Goal: Information Seeking & Learning: Learn about a topic

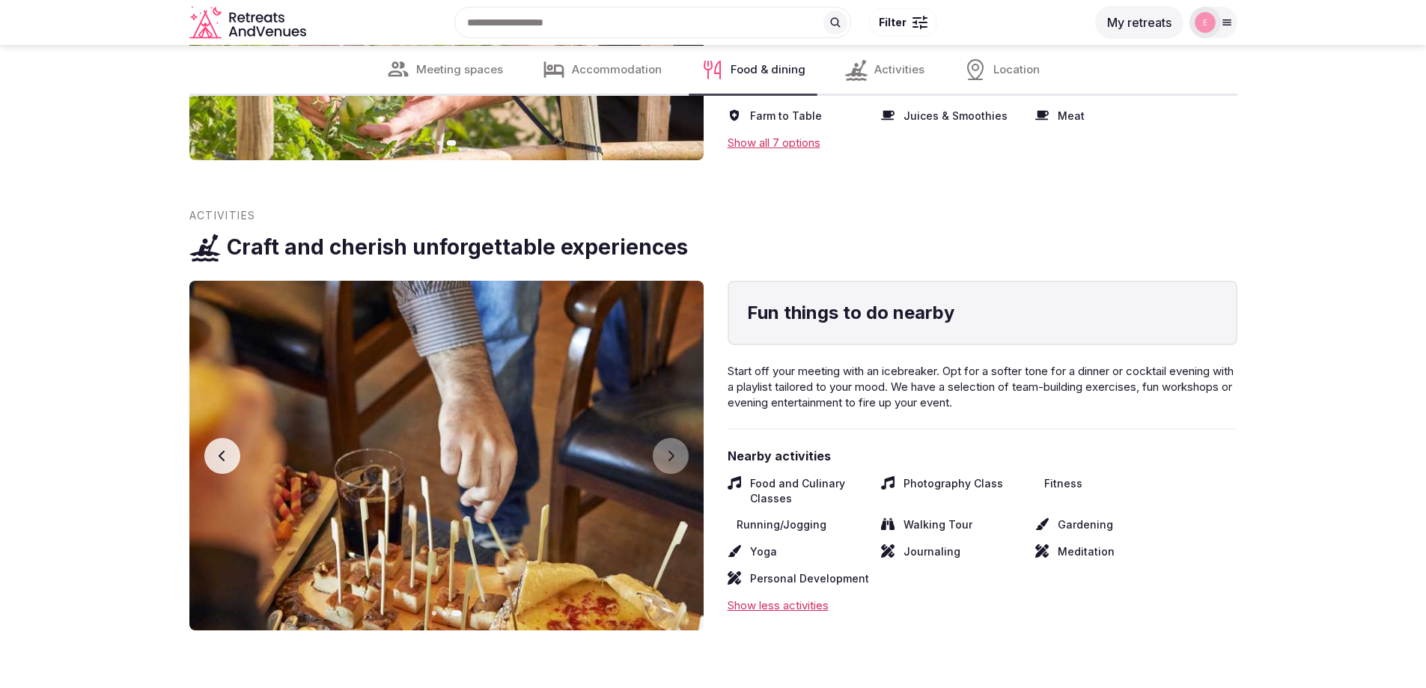
scroll to position [3753, 0]
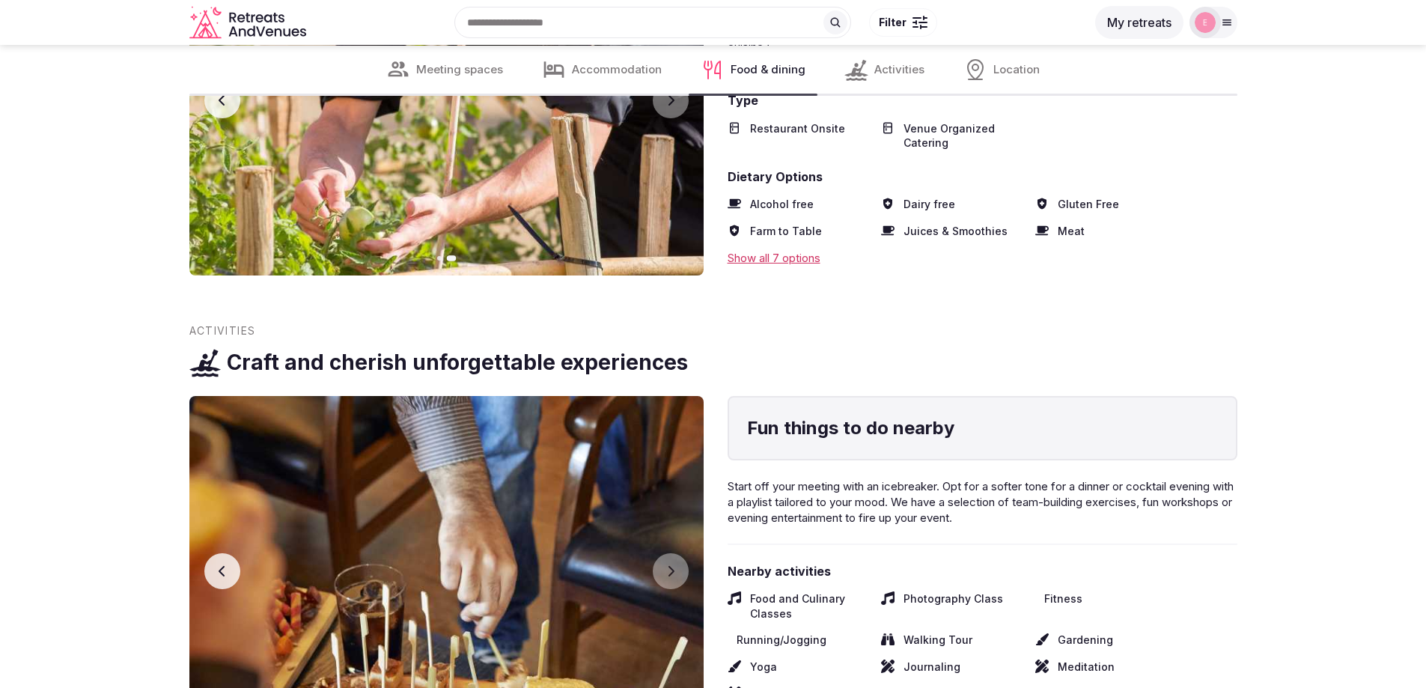
scroll to position [3304, 0]
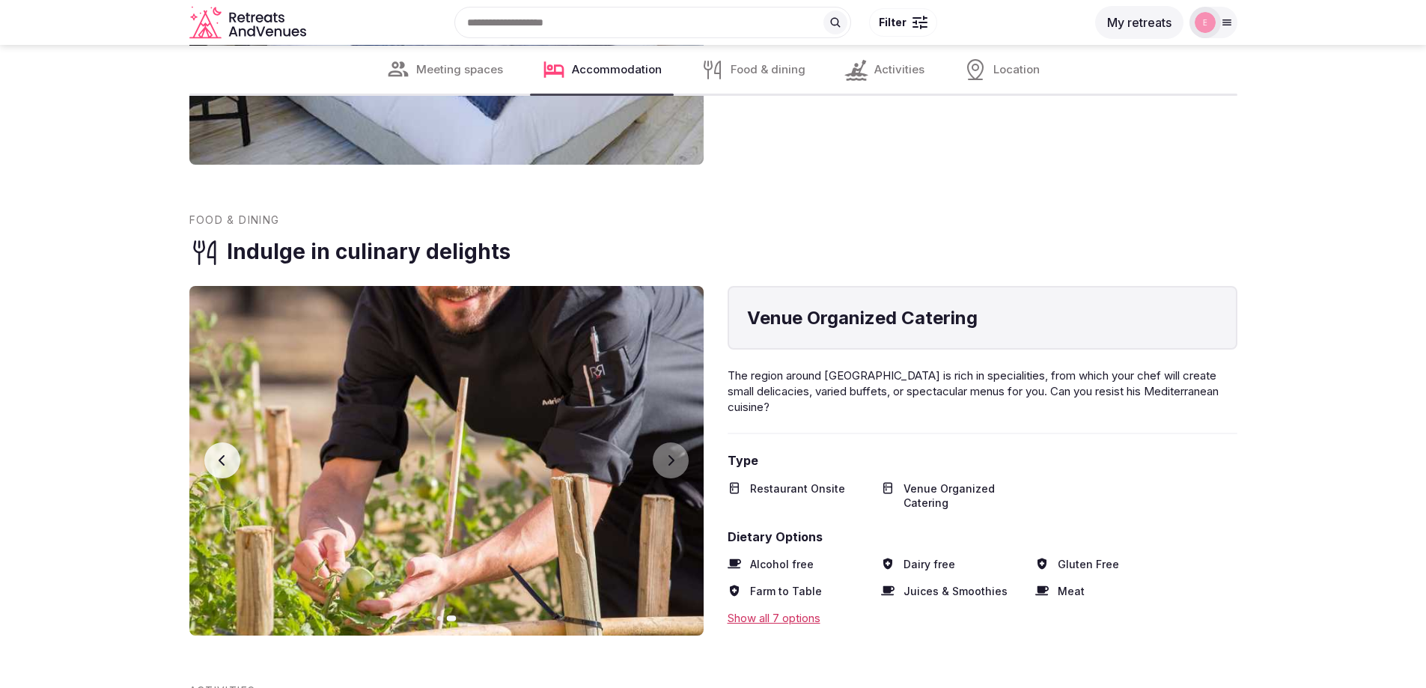
click at [606, 413] on img at bounding box center [446, 461] width 514 height 350
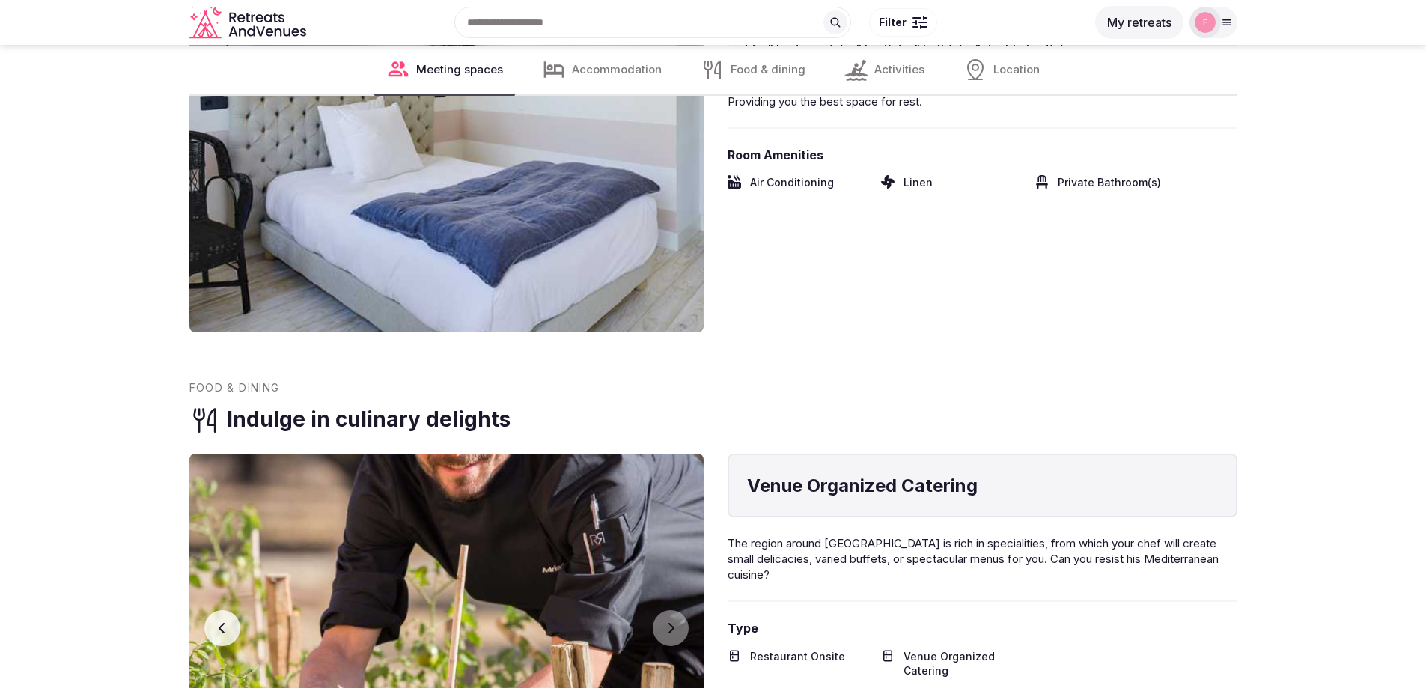
scroll to position [2780, 0]
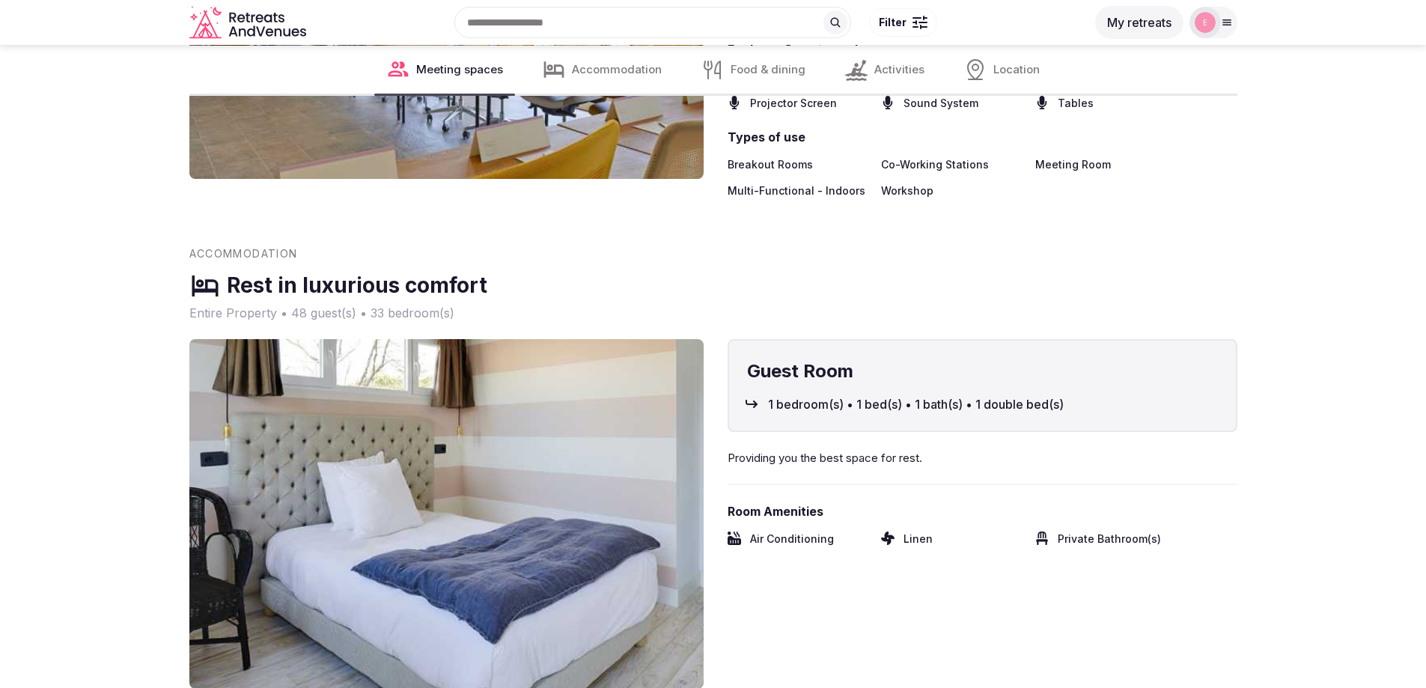
drag, startPoint x: 553, startPoint y: 384, endPoint x: 506, endPoint y: 376, distance: 47.9
click at [553, 385] on img at bounding box center [446, 514] width 514 height 350
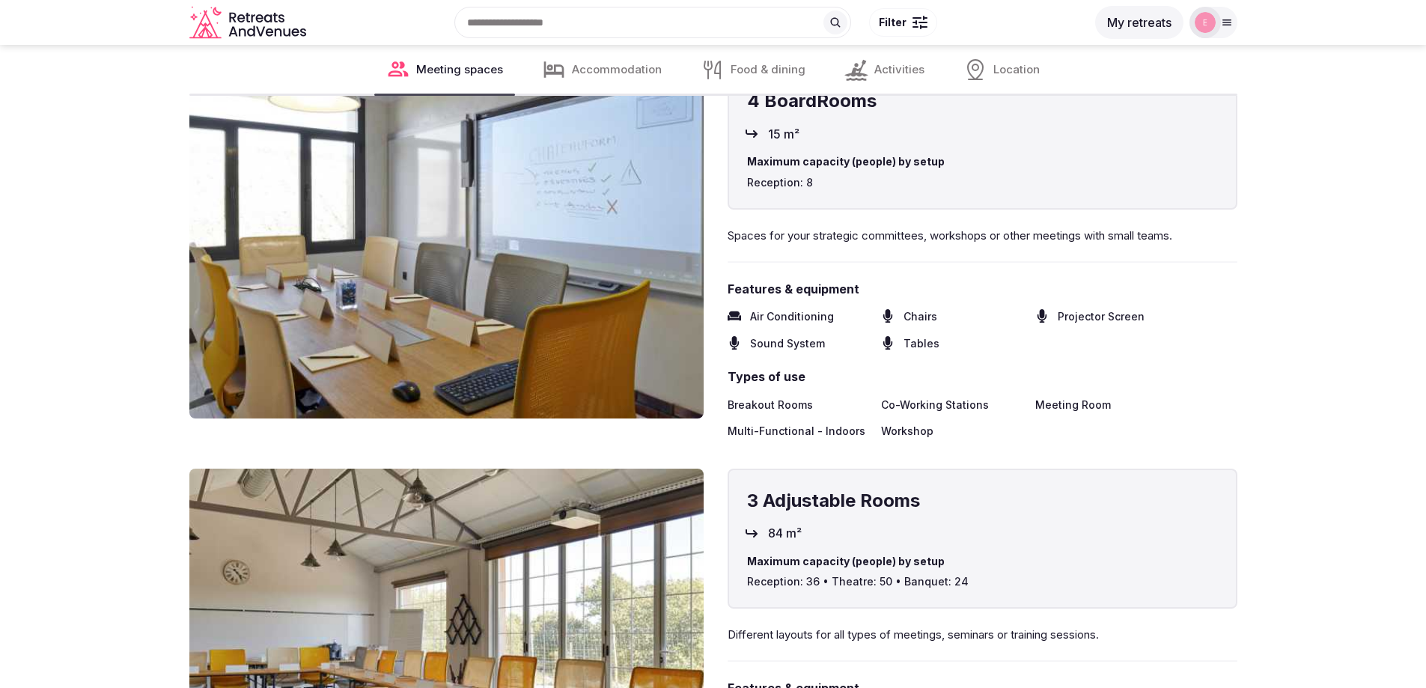
scroll to position [2106, 0]
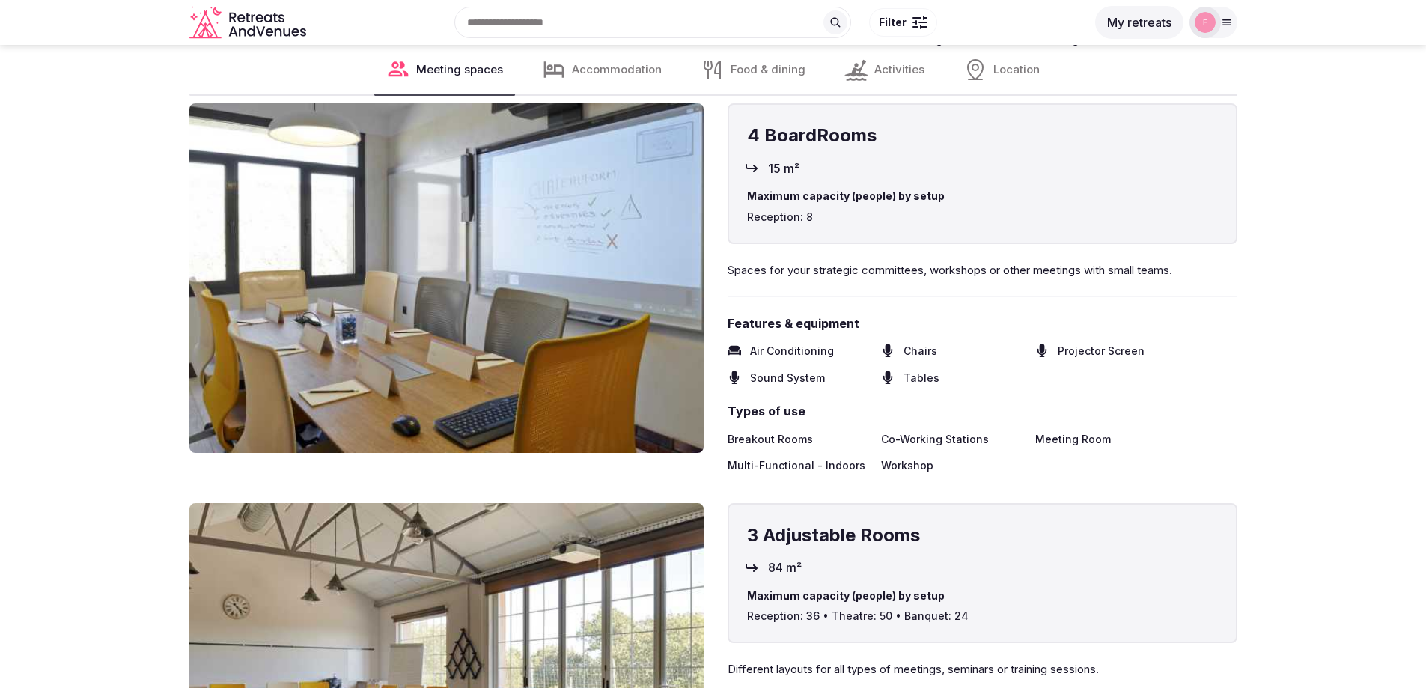
click at [521, 343] on img at bounding box center [446, 278] width 514 height 350
drag, startPoint x: 523, startPoint y: 340, endPoint x: 669, endPoint y: 198, distance: 203.8
click at [527, 336] on img at bounding box center [446, 278] width 514 height 350
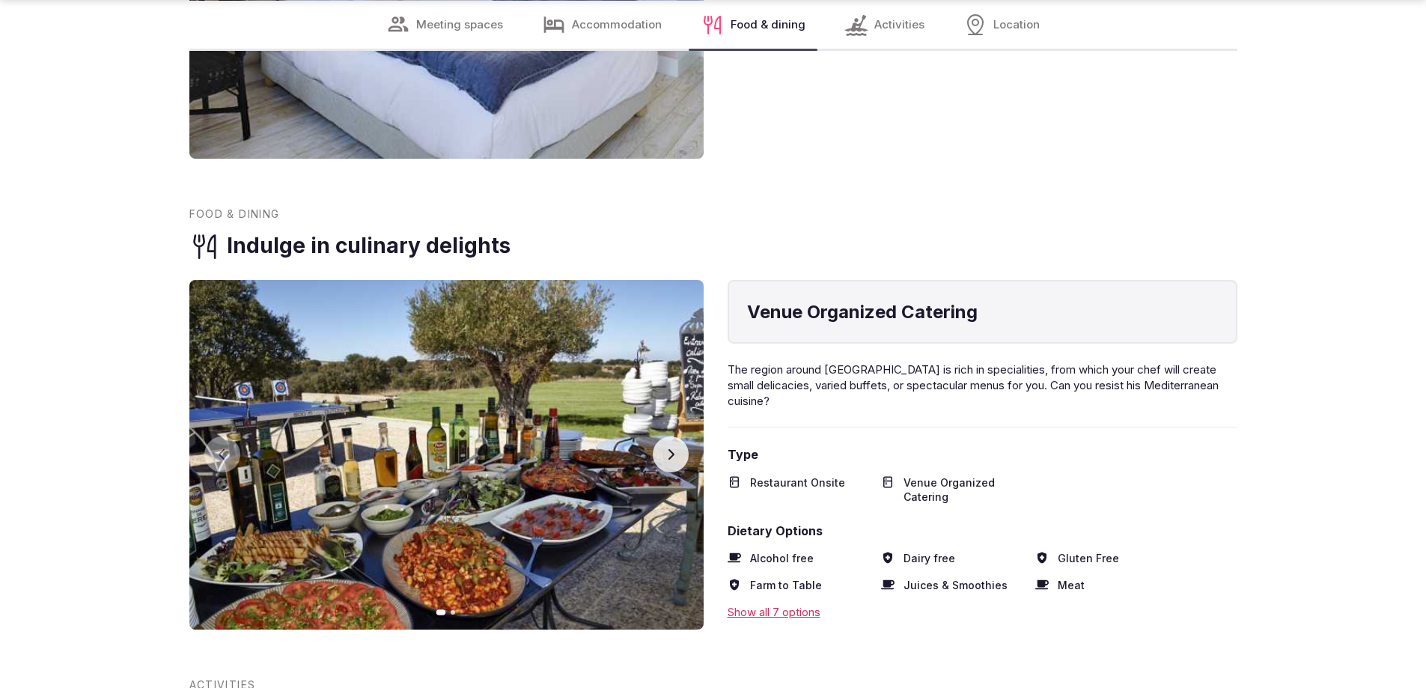
scroll to position [3539, 0]
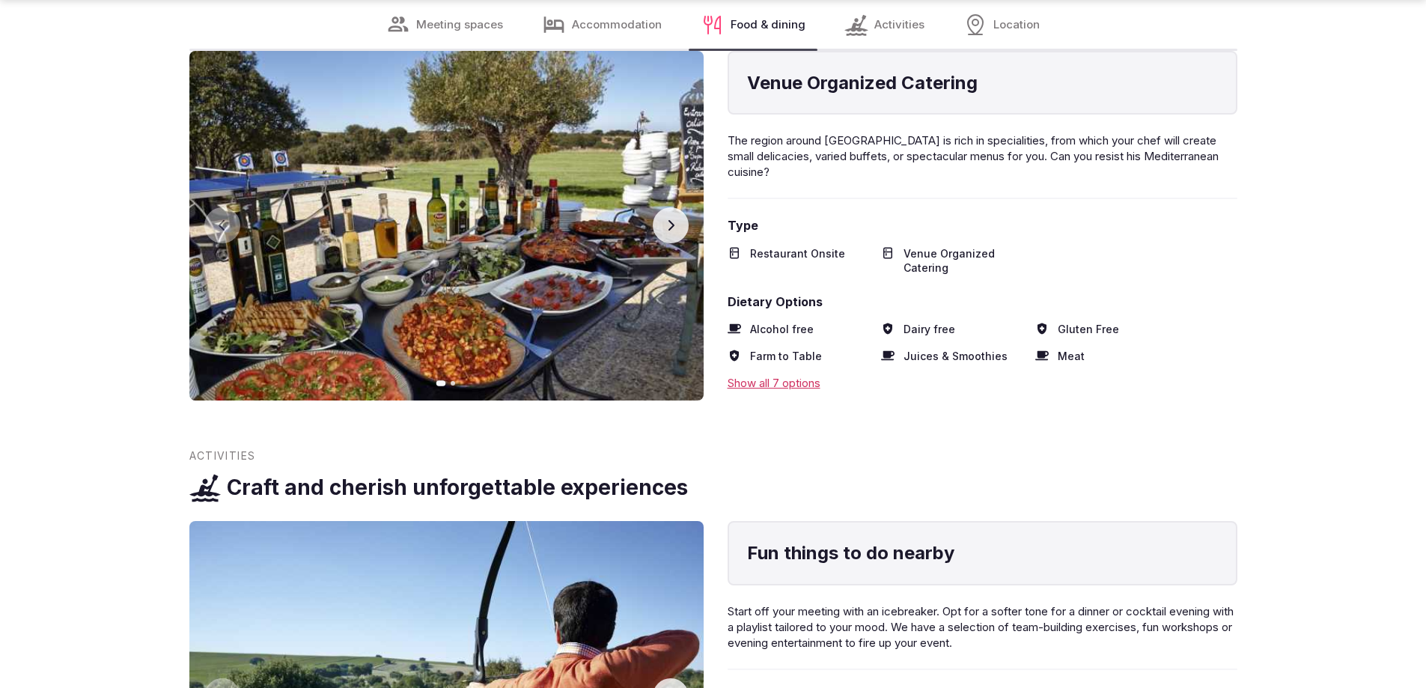
click at [669, 219] on icon "button" at bounding box center [671, 225] width 12 height 12
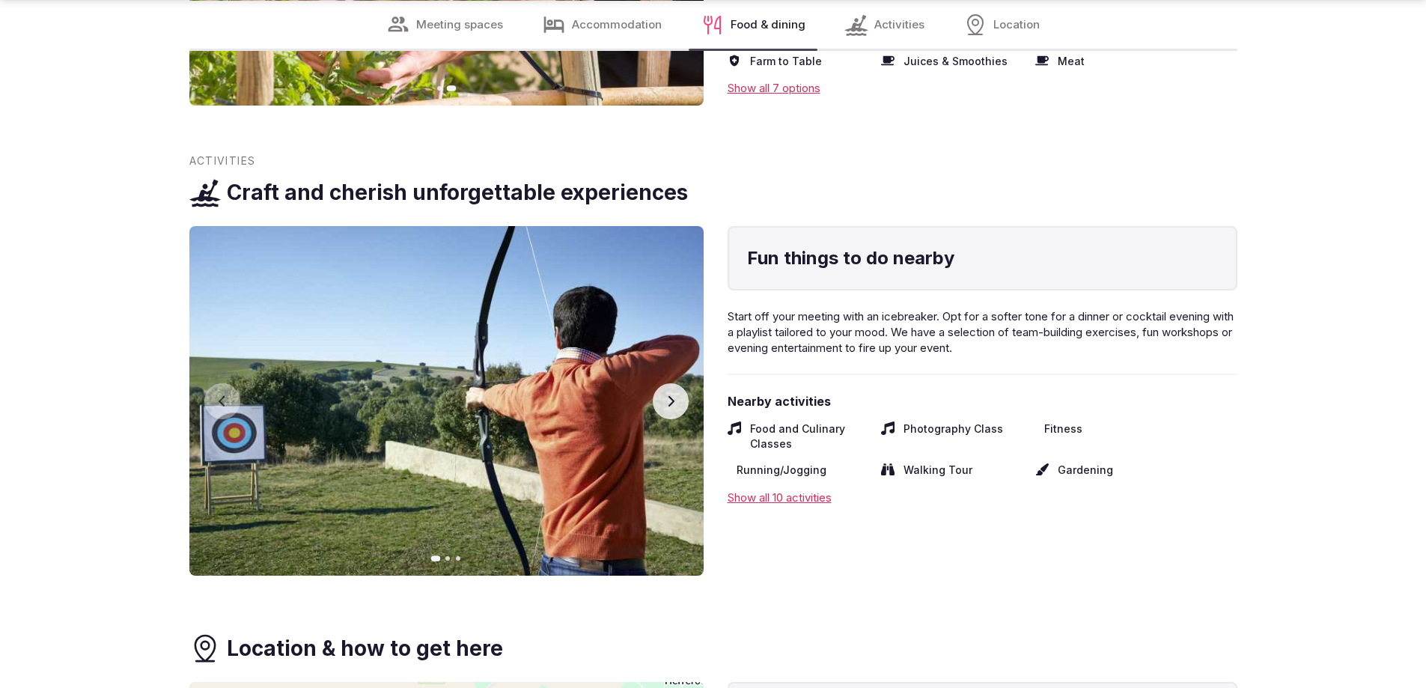
scroll to position [3839, 0]
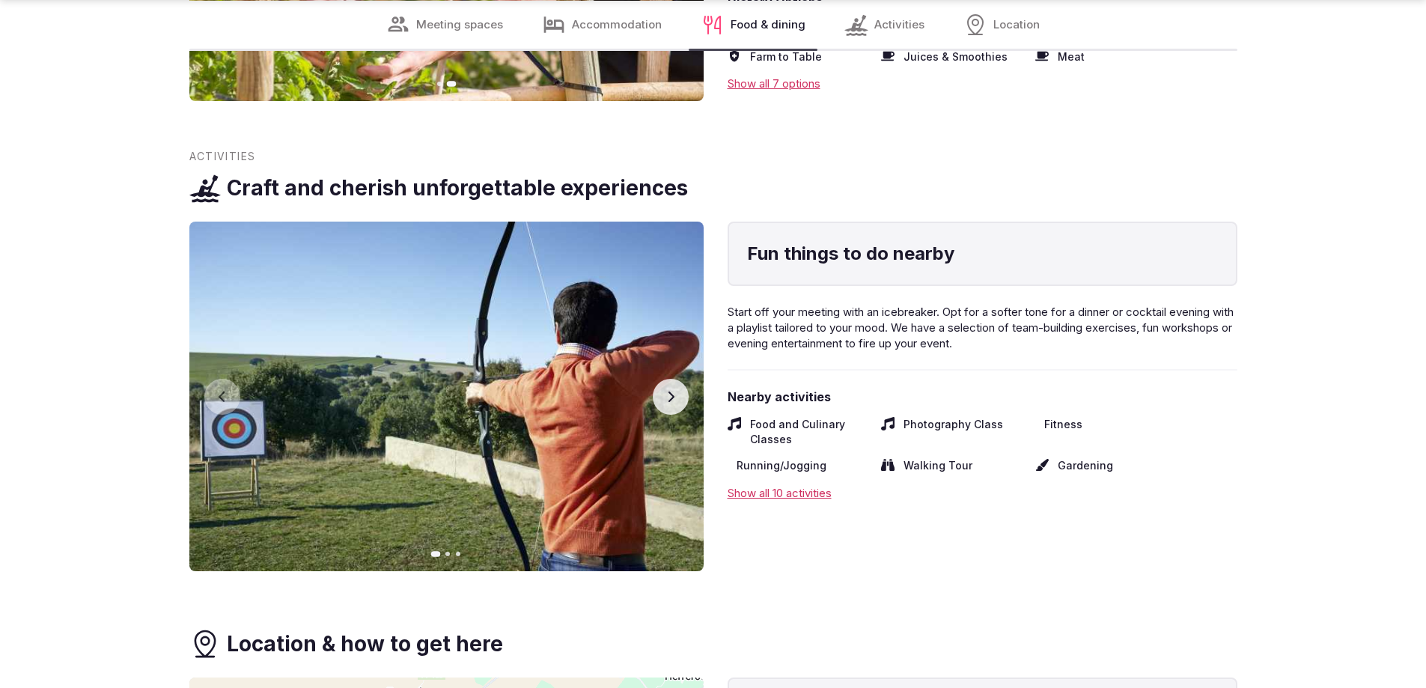
click at [673, 391] on icon "button" at bounding box center [671, 397] width 12 height 12
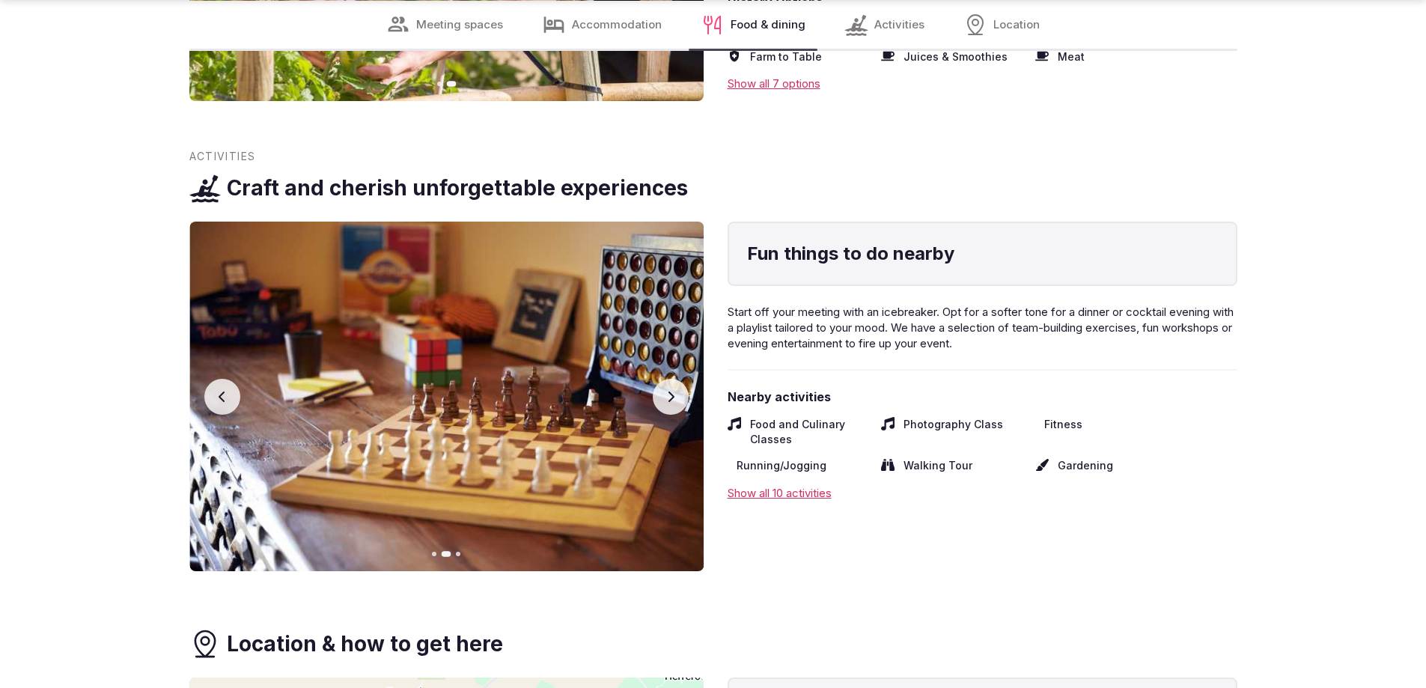
click at [674, 391] on icon "button" at bounding box center [671, 397] width 12 height 12
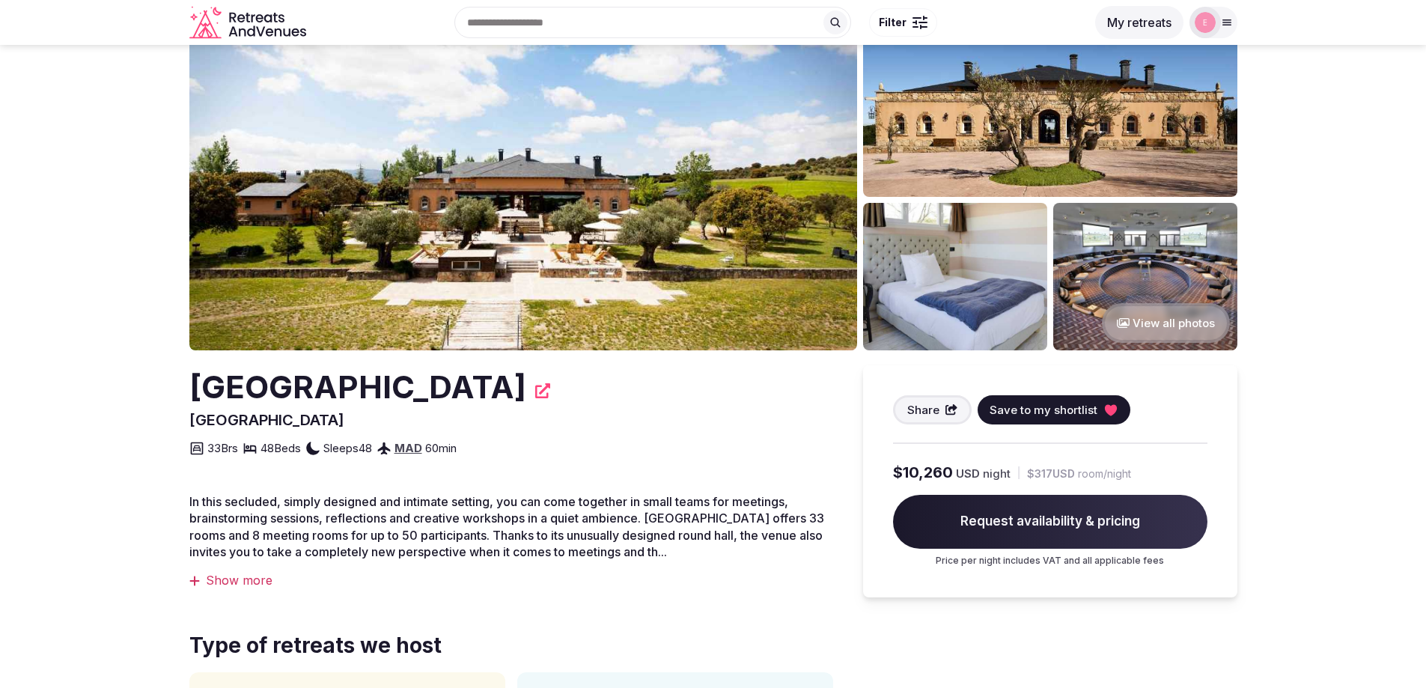
scroll to position [0, 0]
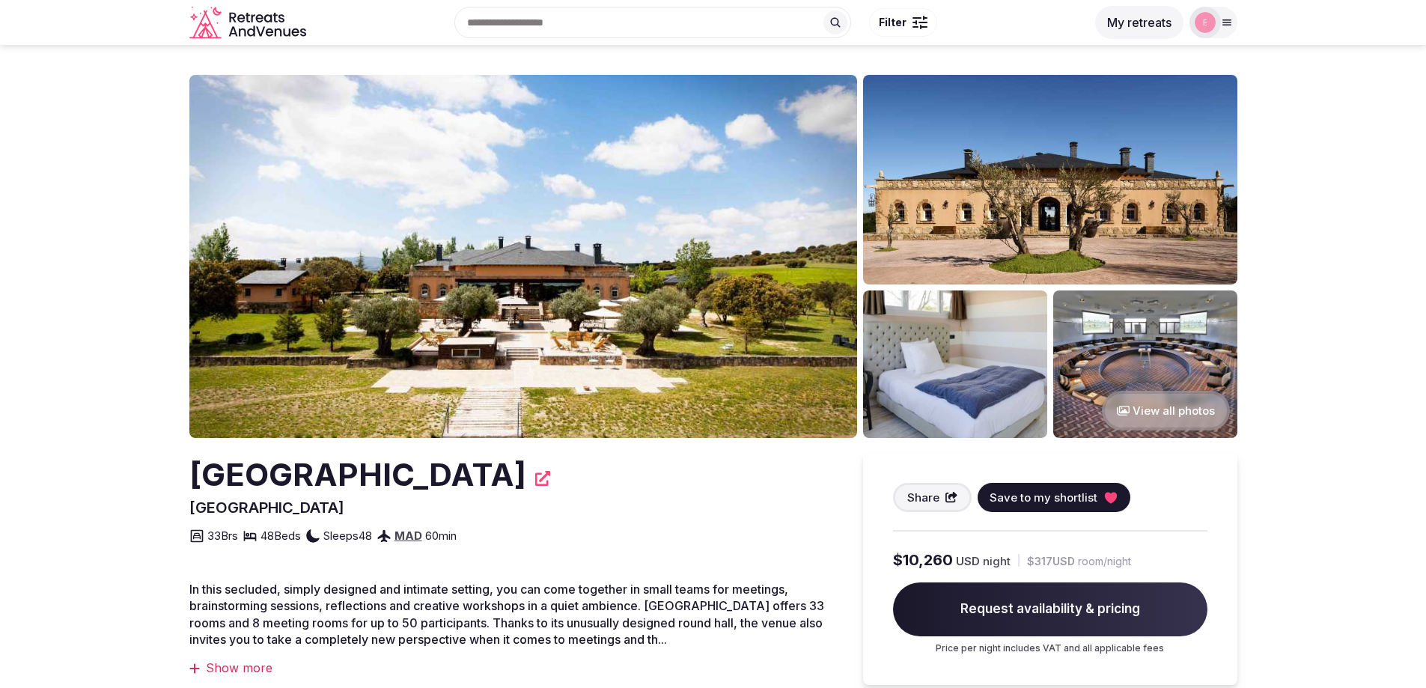
click at [590, 335] on img at bounding box center [523, 256] width 668 height 363
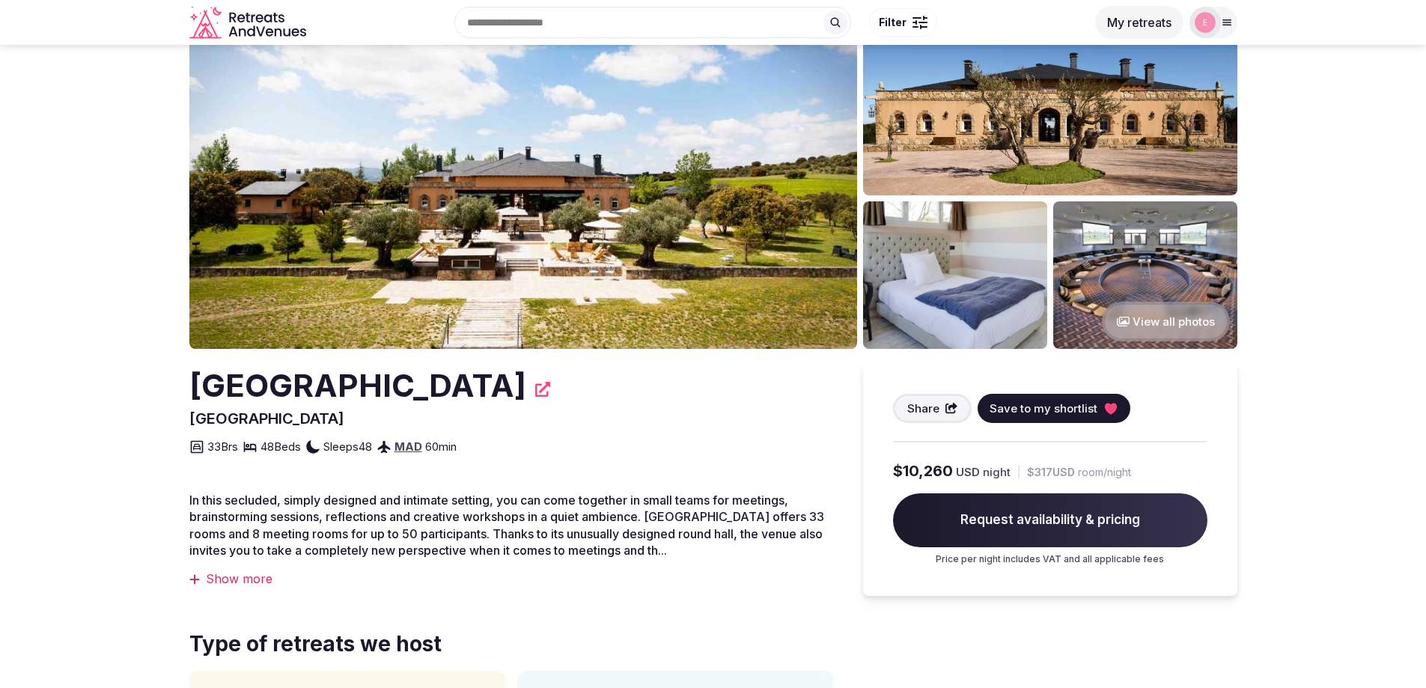
scroll to position [63, 0]
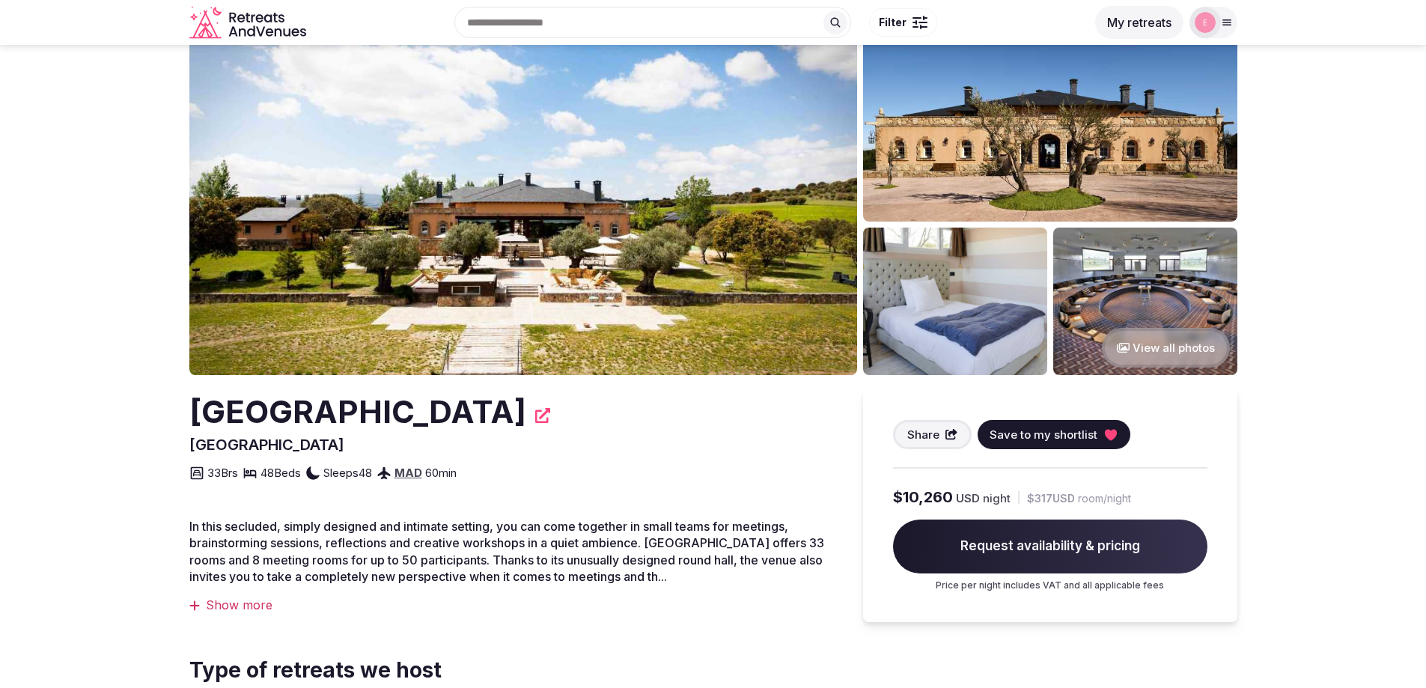
click at [1141, 349] on button "View all photos" at bounding box center [1166, 348] width 128 height 40
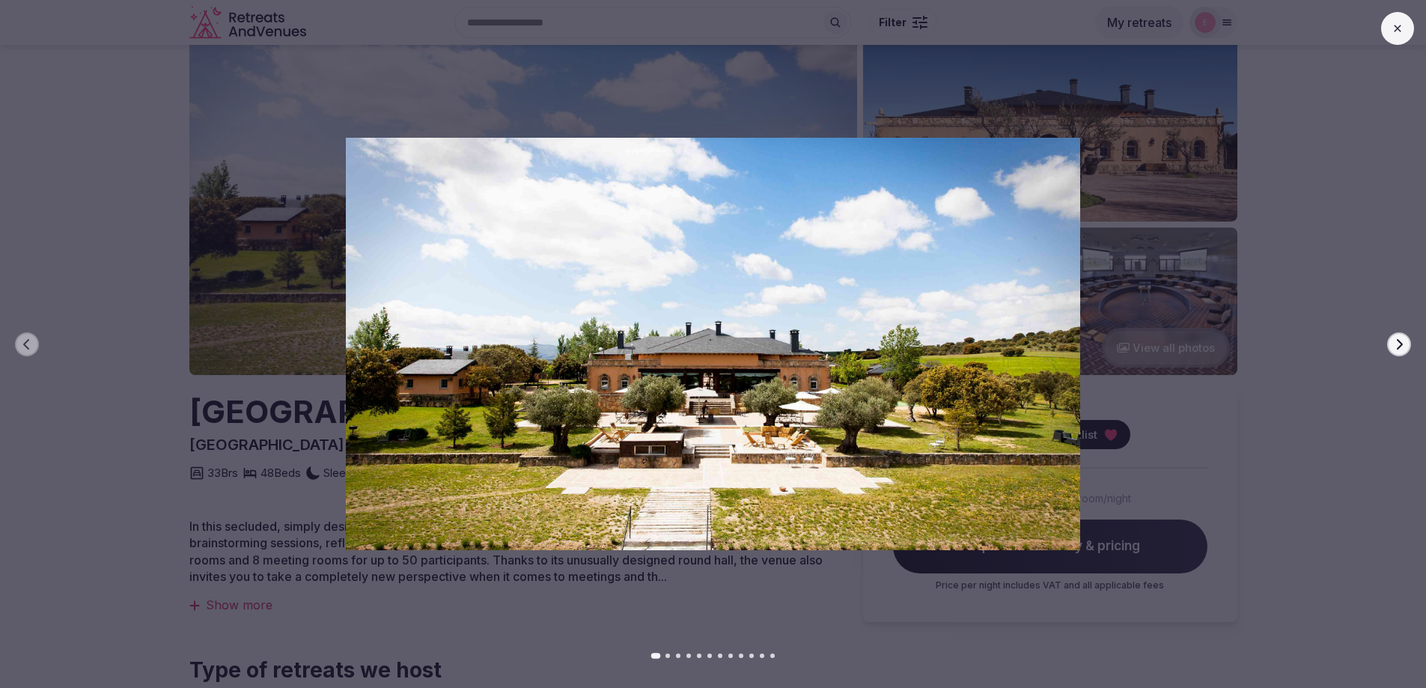
click at [1405, 355] on div at bounding box center [707, 344] width 1438 height 413
click at [1402, 350] on icon "button" at bounding box center [1399, 344] width 12 height 12
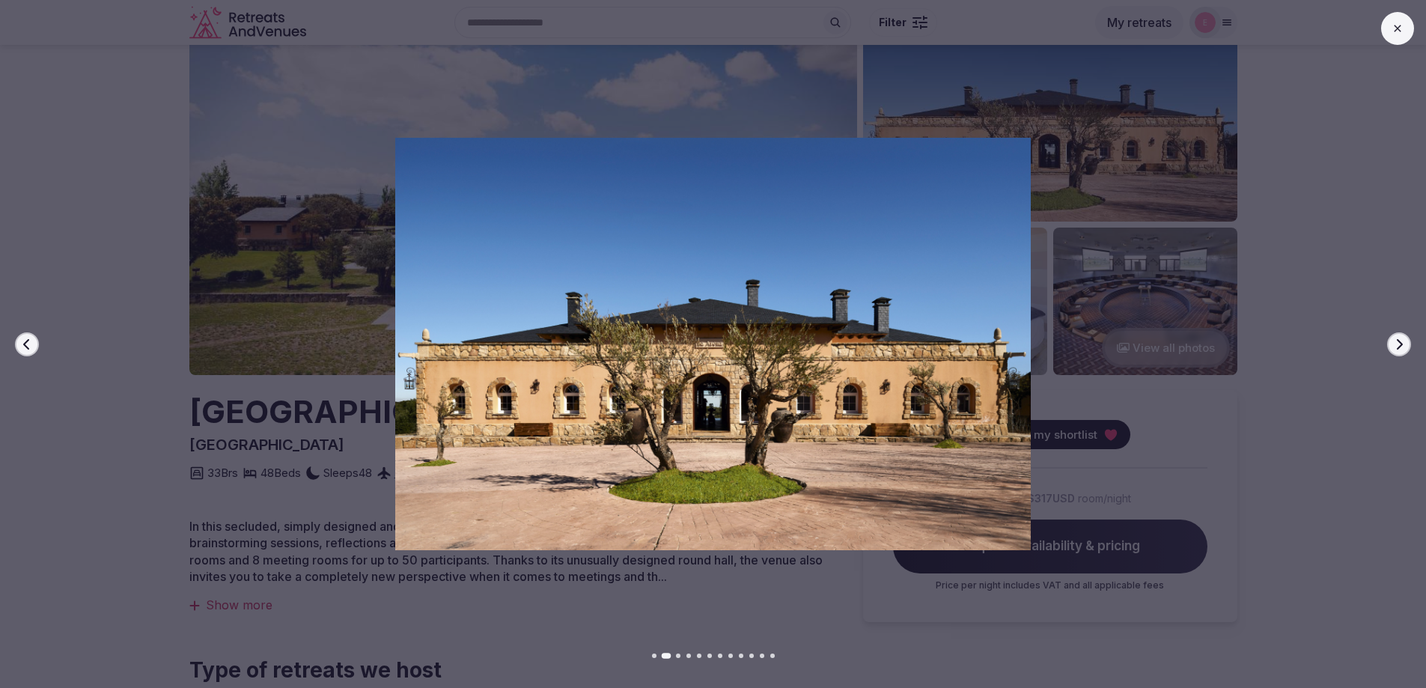
click at [1402, 350] on icon "button" at bounding box center [1399, 344] width 12 height 12
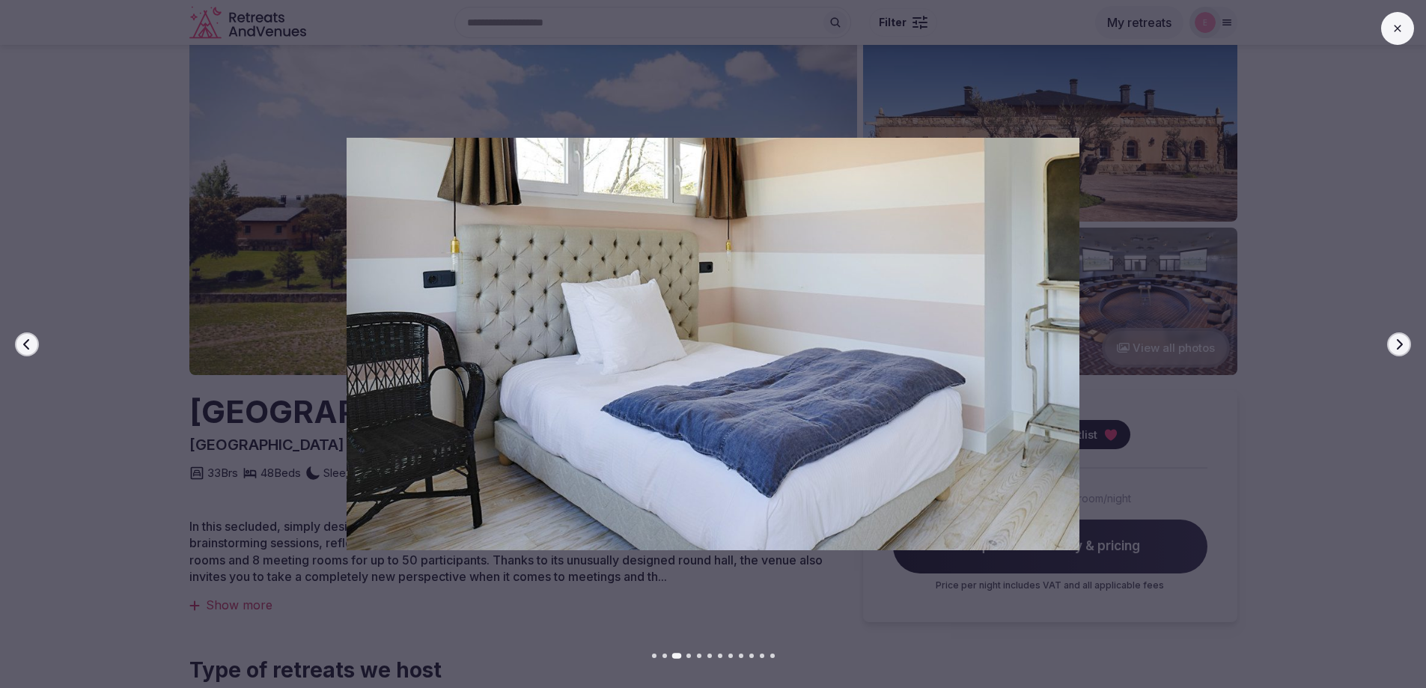
click at [1402, 350] on icon "button" at bounding box center [1399, 344] width 12 height 12
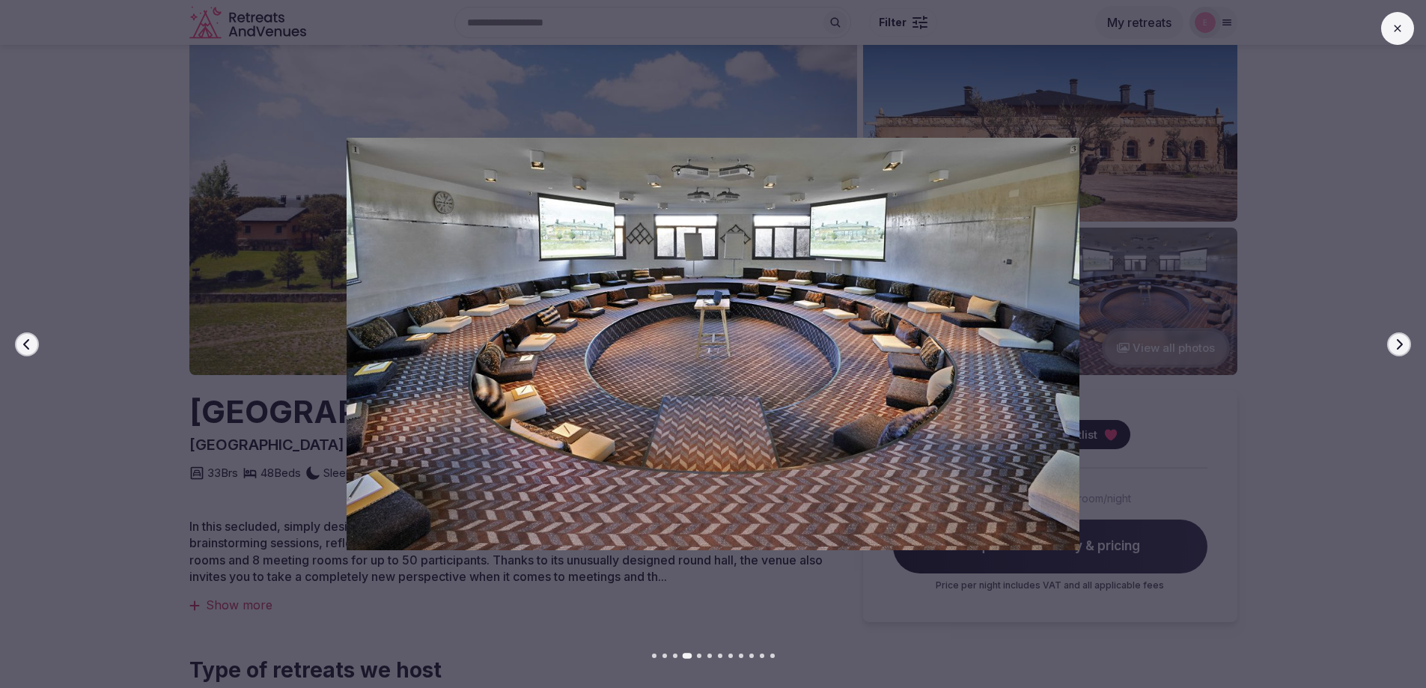
click at [1401, 349] on icon "button" at bounding box center [1399, 344] width 12 height 12
click at [1401, 340] on icon "button" at bounding box center [1399, 344] width 12 height 12
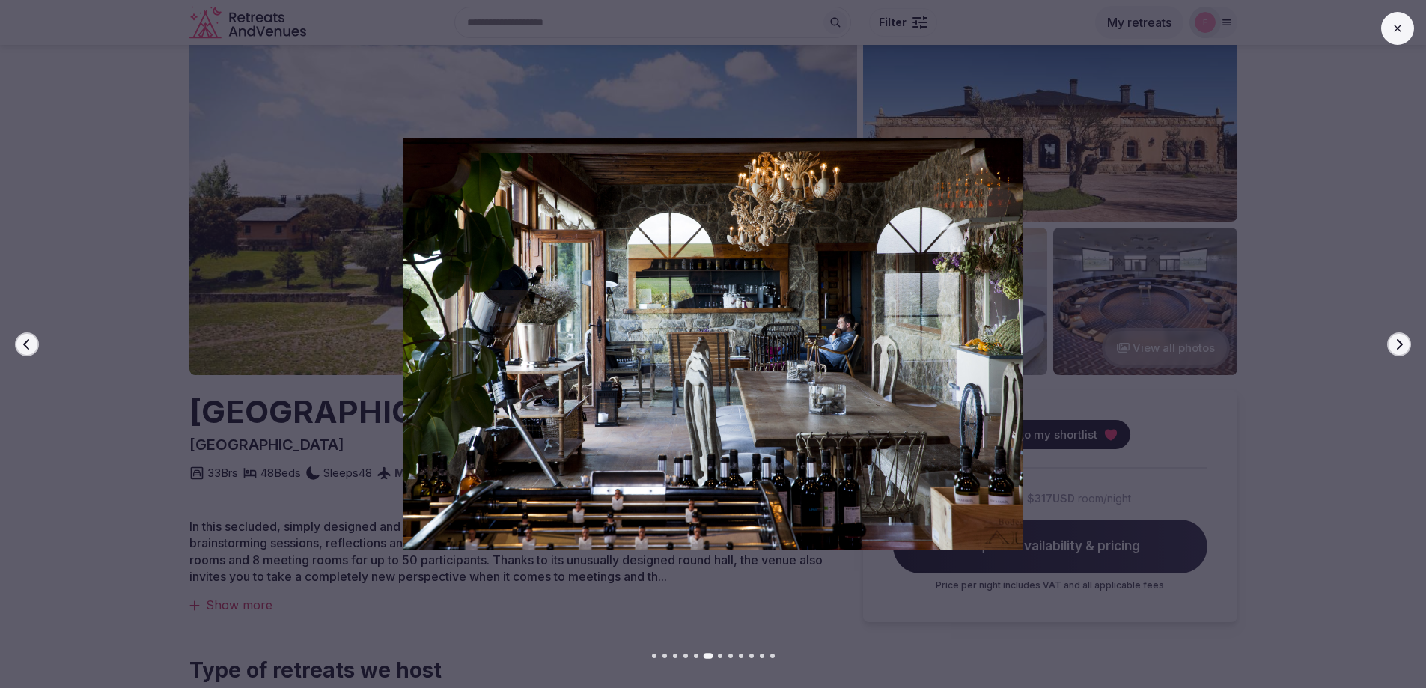
click at [1402, 35] on button at bounding box center [1397, 28] width 33 height 33
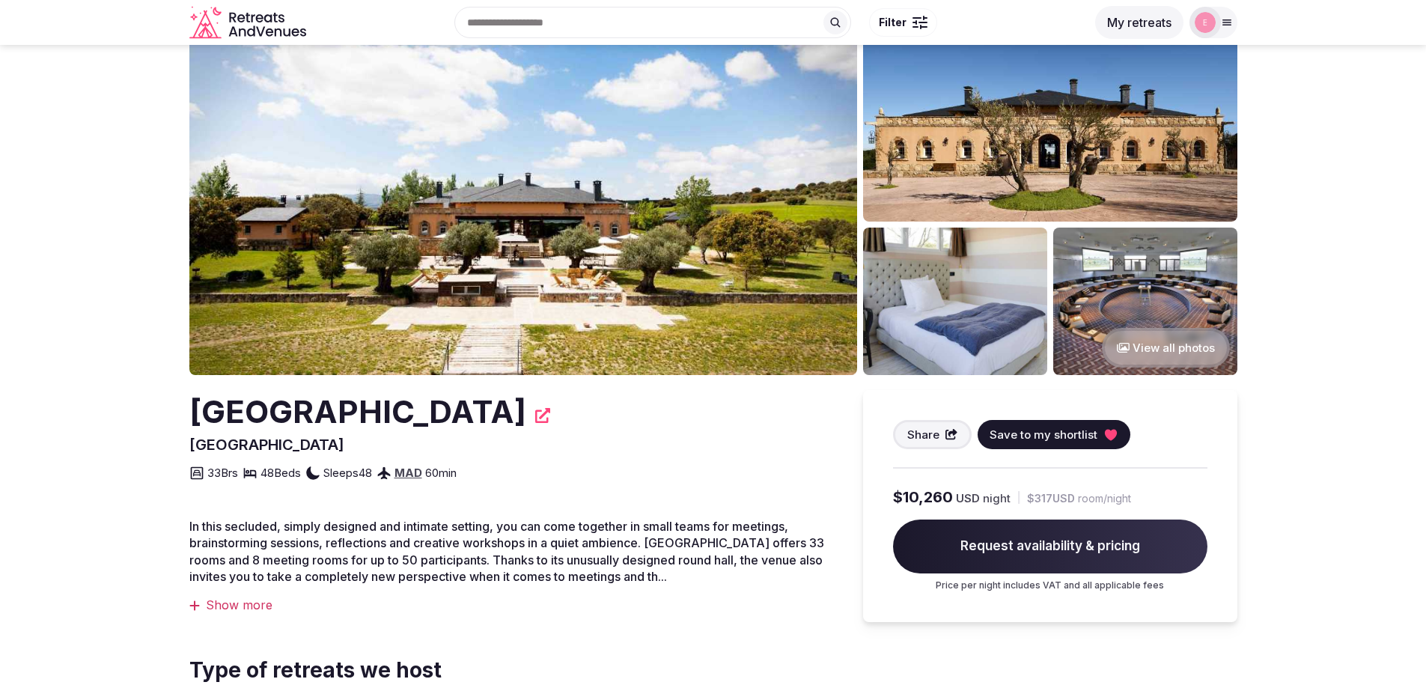
scroll to position [0, 0]
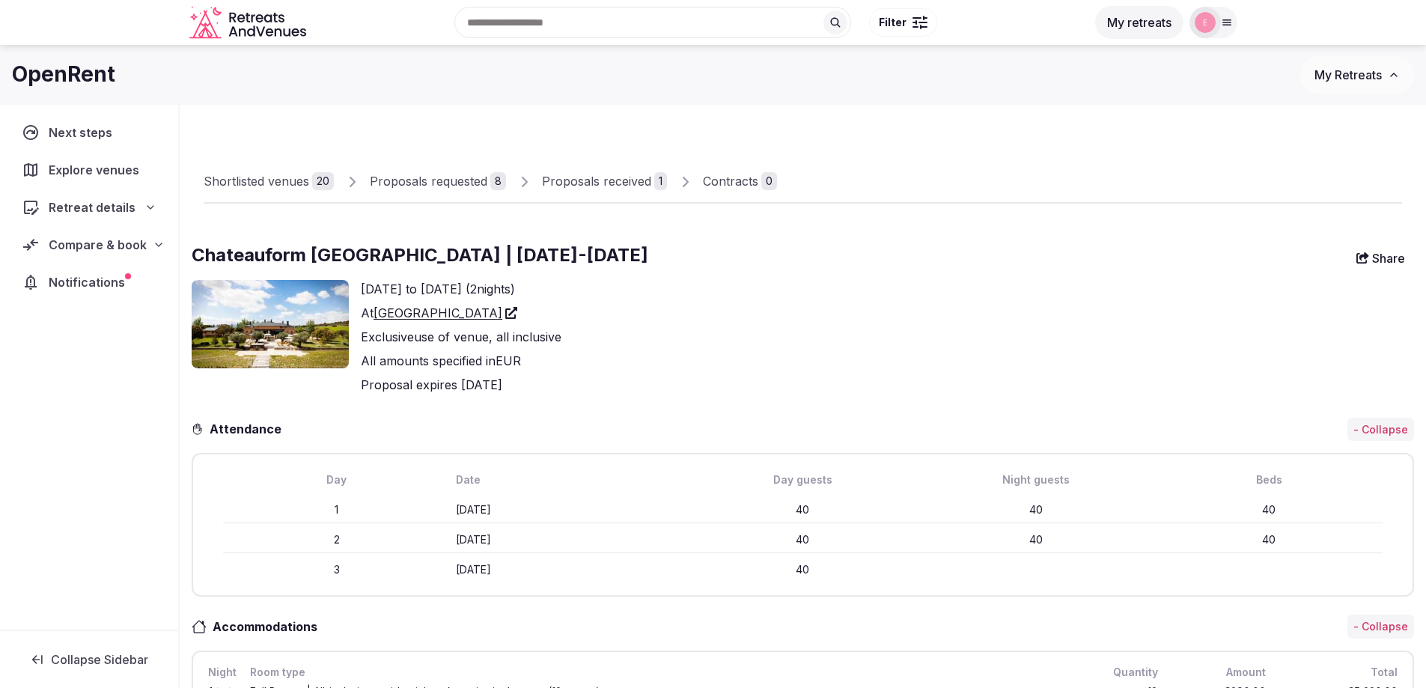
click at [455, 311] on link "[GEOGRAPHIC_DATA]" at bounding box center [446, 313] width 144 height 18
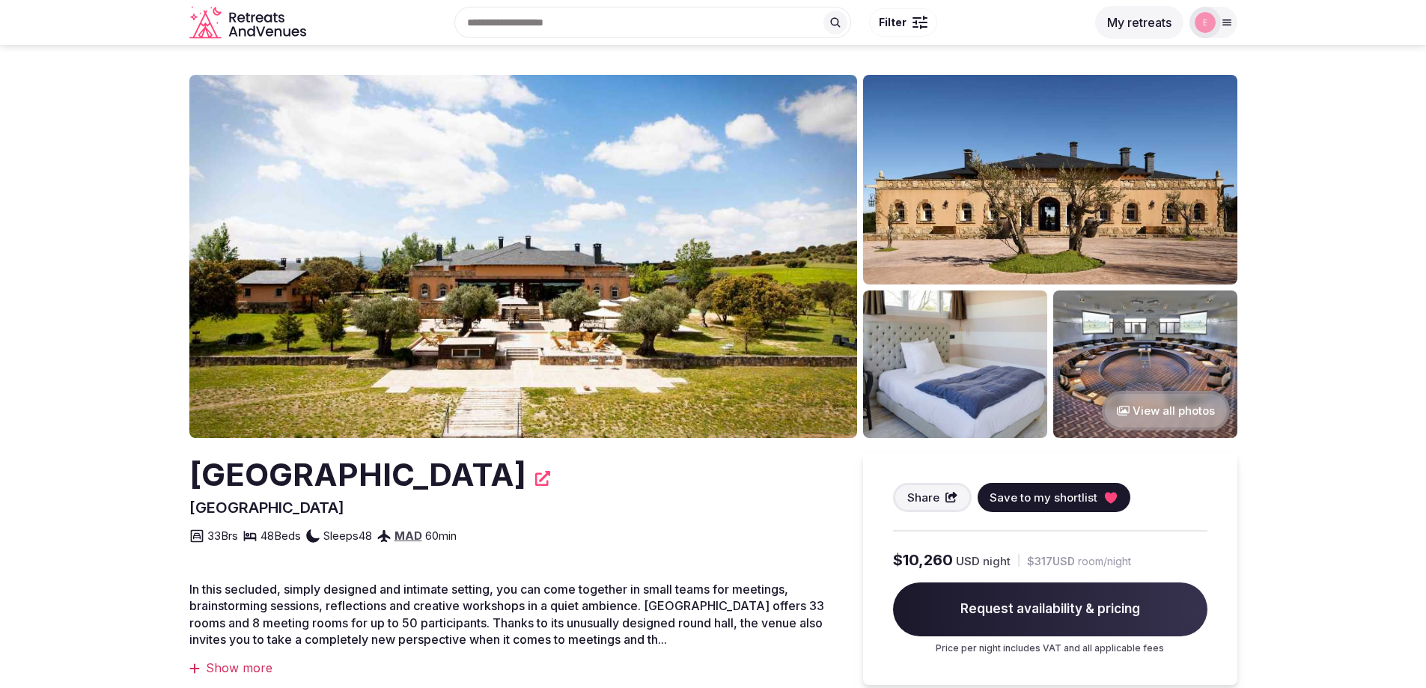
scroll to position [374, 0]
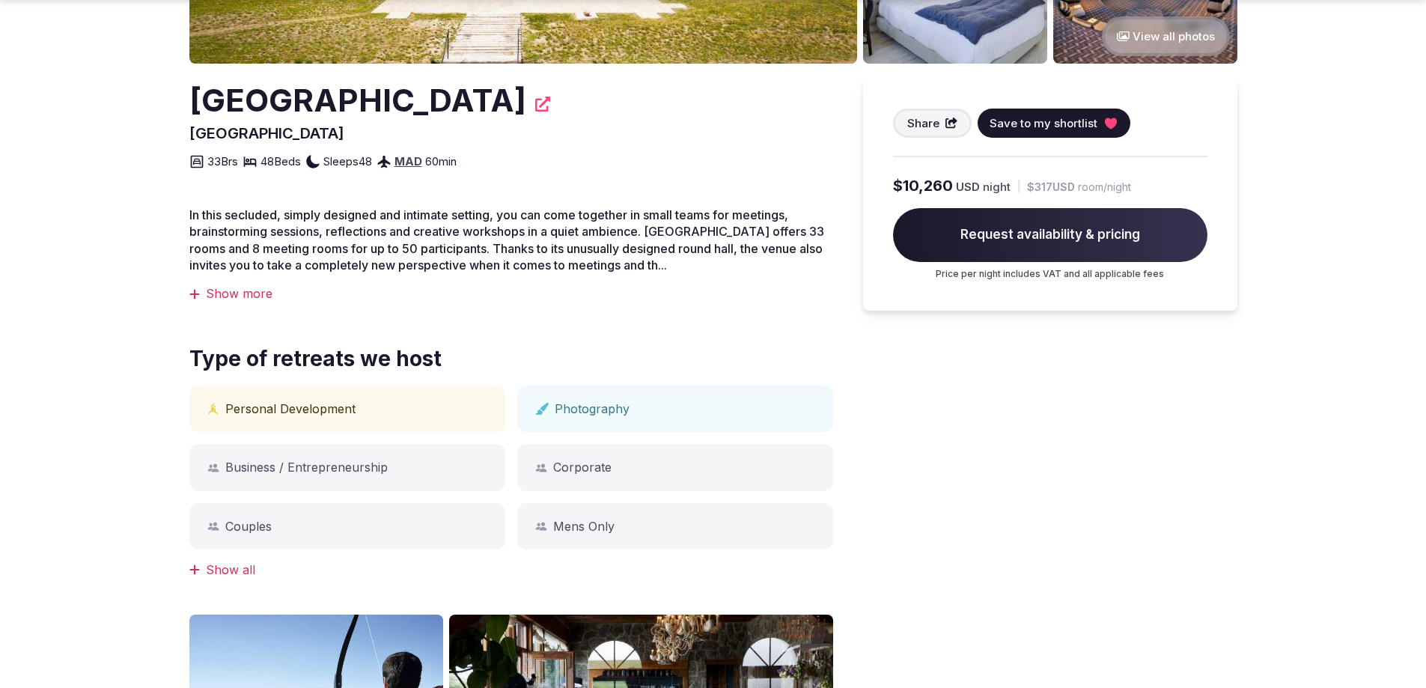
click at [246, 292] on div "Show more" at bounding box center [511, 293] width 644 height 16
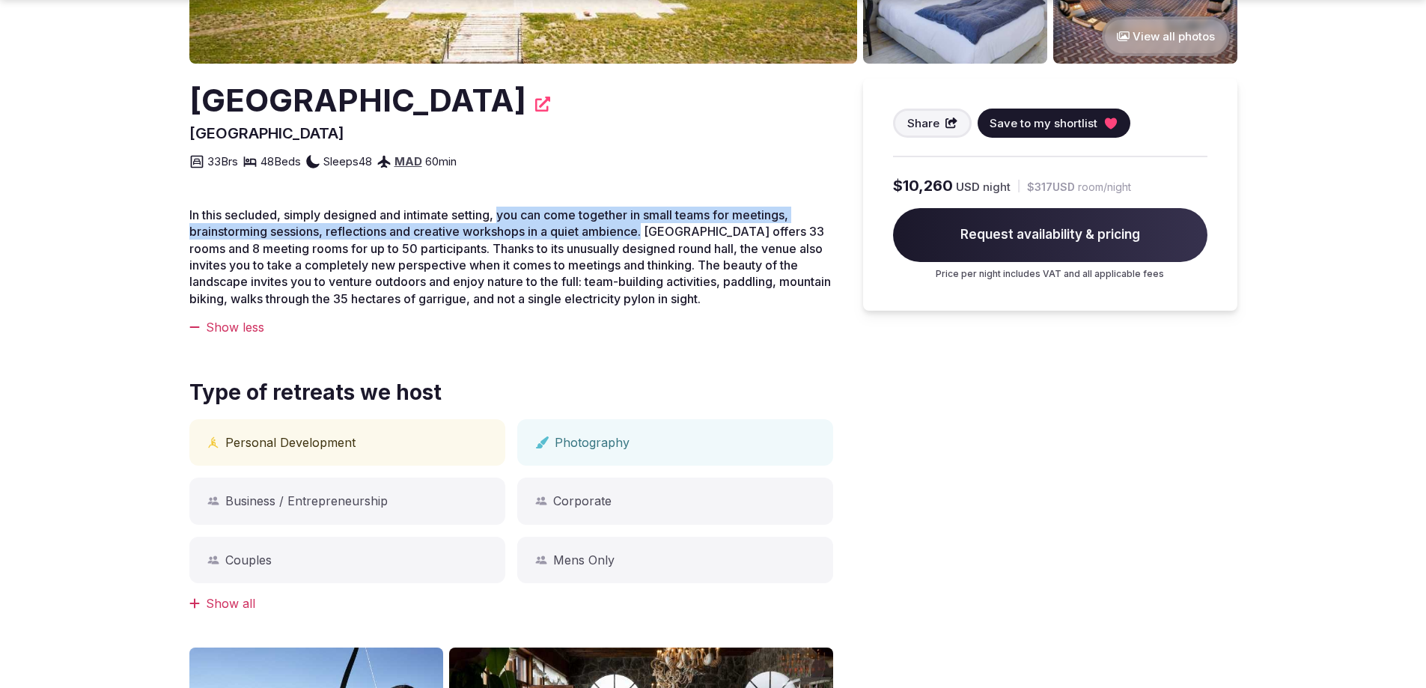
drag, startPoint x: 598, startPoint y: 233, endPoint x: 647, endPoint y: 231, distance: 48.7
click at [647, 231] on span "In this secluded, simply designed and intimate setting, you can come together i…" at bounding box center [510, 256] width 642 height 99
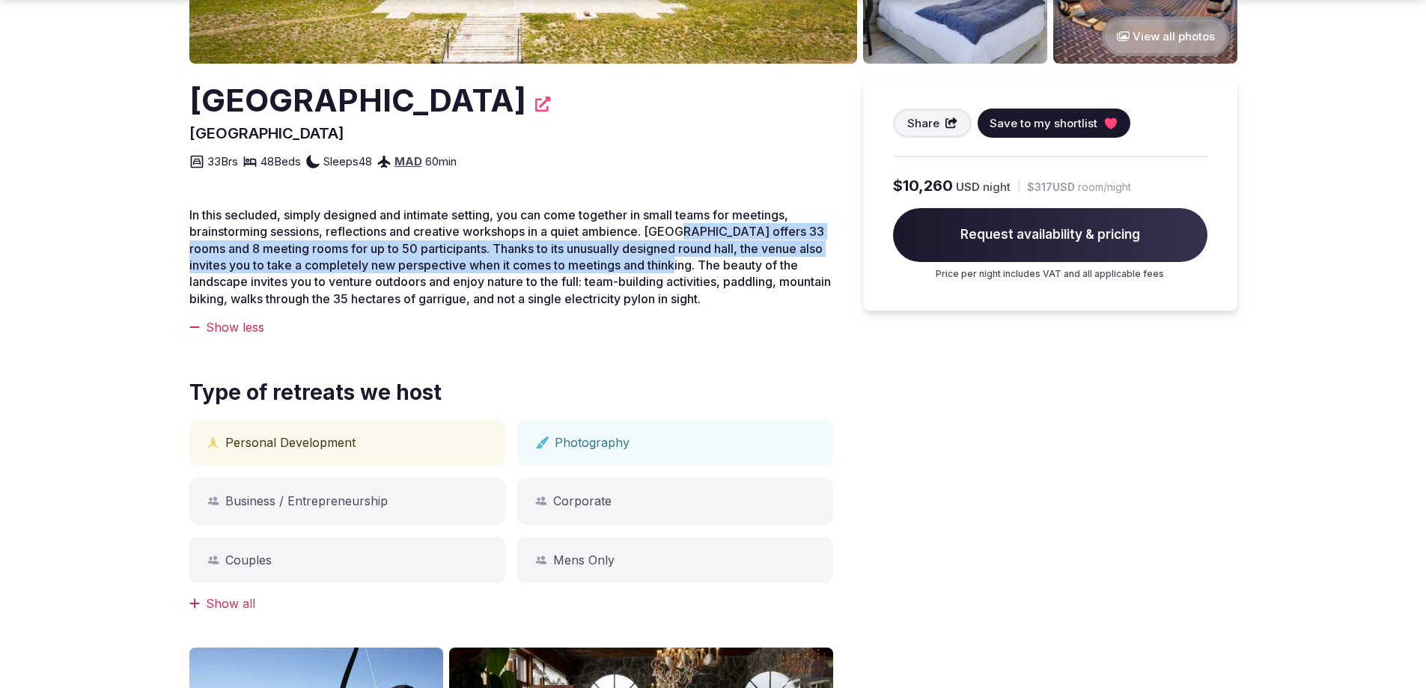
drag, startPoint x: 680, startPoint y: 226, endPoint x: 664, endPoint y: 261, distance: 38.5
click at [664, 261] on span "In this secluded, simply designed and intimate setting, you can come together i…" at bounding box center [510, 256] width 642 height 99
click at [638, 267] on span "In this secluded, simply designed and intimate setting, you can come together i…" at bounding box center [510, 256] width 642 height 99
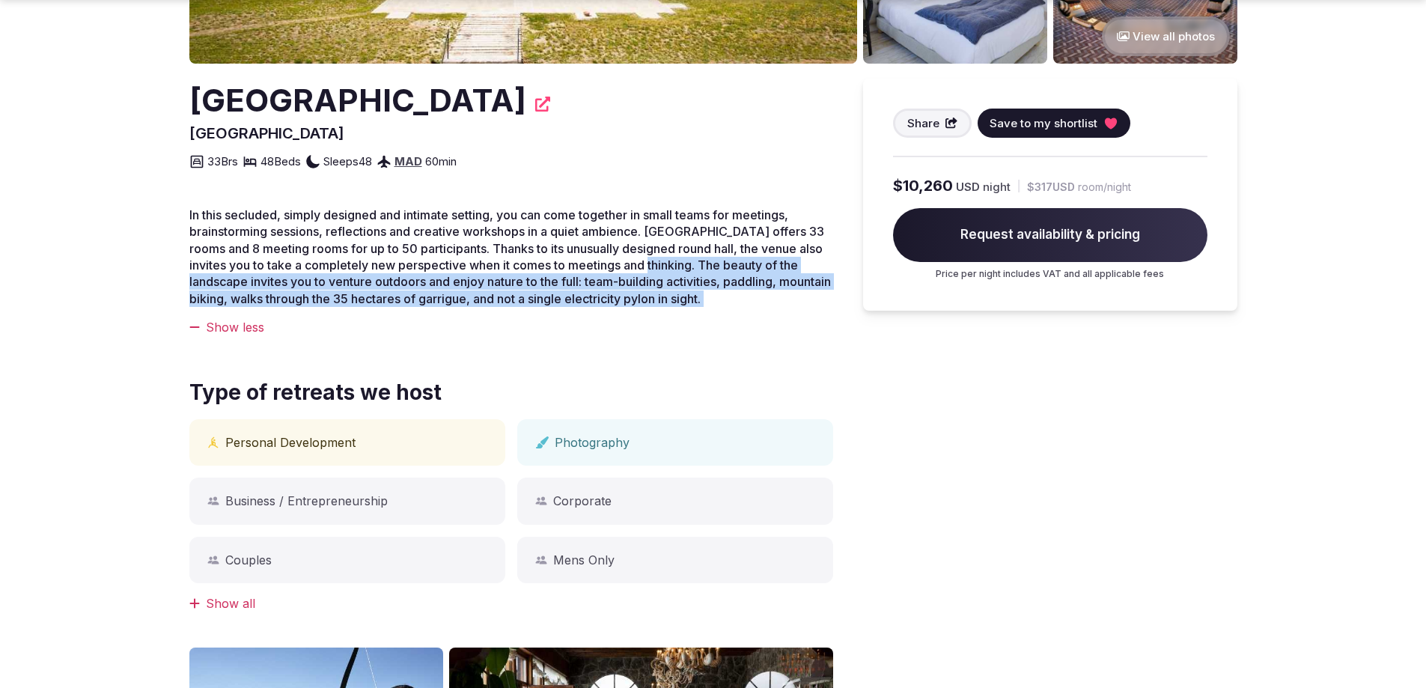
drag, startPoint x: 636, startPoint y: 264, endPoint x: 821, endPoint y: 310, distance: 189.8
click at [821, 310] on div "In this secluded, simply designed and intimate setting, you can come together i…" at bounding box center [511, 272] width 644 height 130
click at [726, 306] on p "In this secluded, simply designed and intimate setting, you can come together i…" at bounding box center [511, 257] width 644 height 100
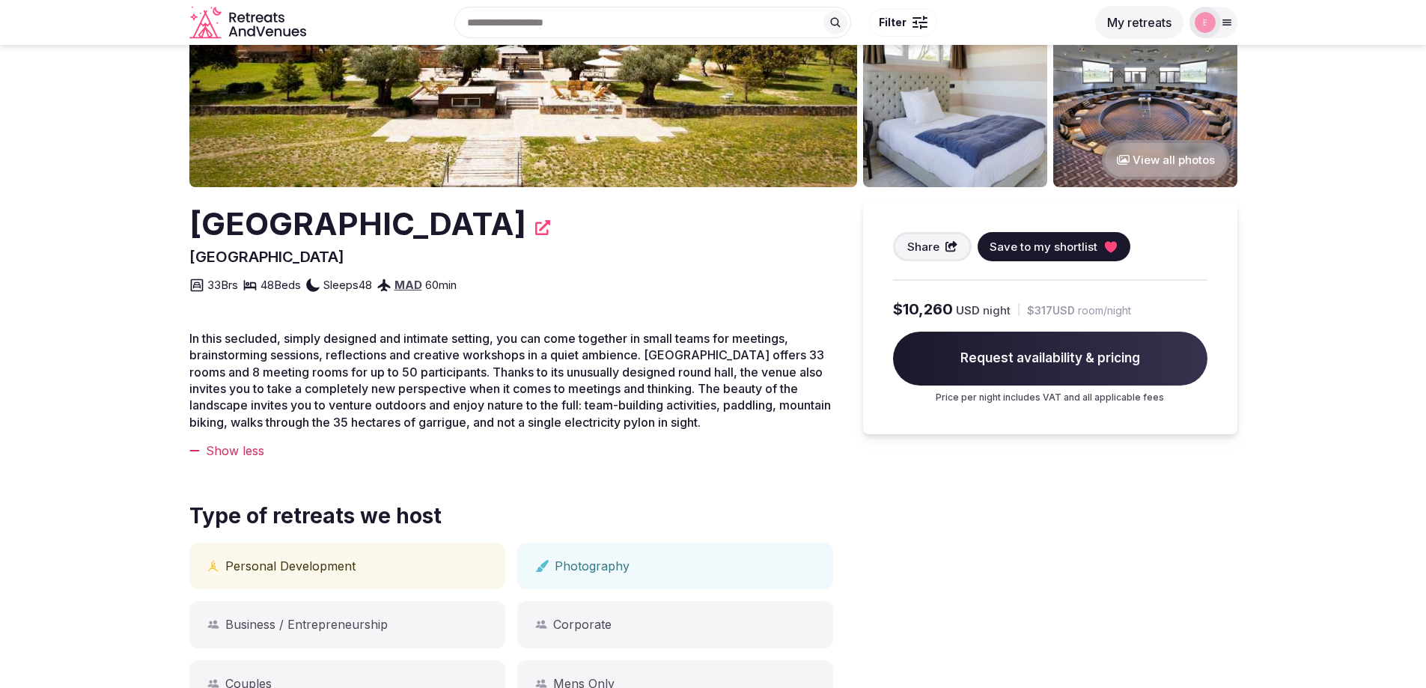
scroll to position [225, 0]
